Goal: Task Accomplishment & Management: Manage account settings

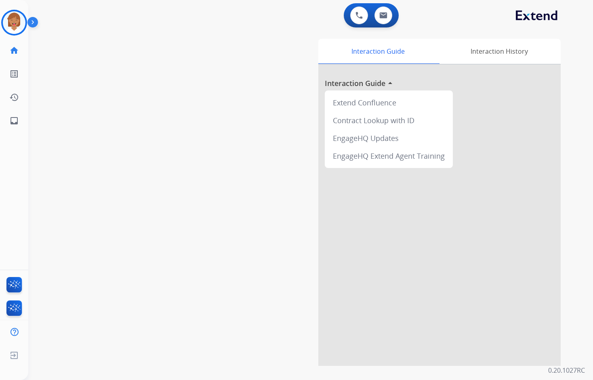
click at [212, 67] on div "swap_horiz Break voice bridge close_fullscreen Connect 3-Way Call merge_type Se…" at bounding box center [300, 197] width 545 height 337
click at [15, 27] on img at bounding box center [14, 22] width 23 height 23
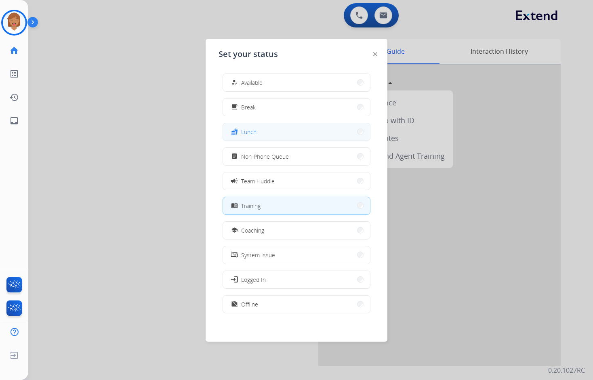
click at [297, 132] on button "fastfood Lunch" at bounding box center [296, 131] width 147 height 17
